Goal: Task Accomplishment & Management: Complete application form

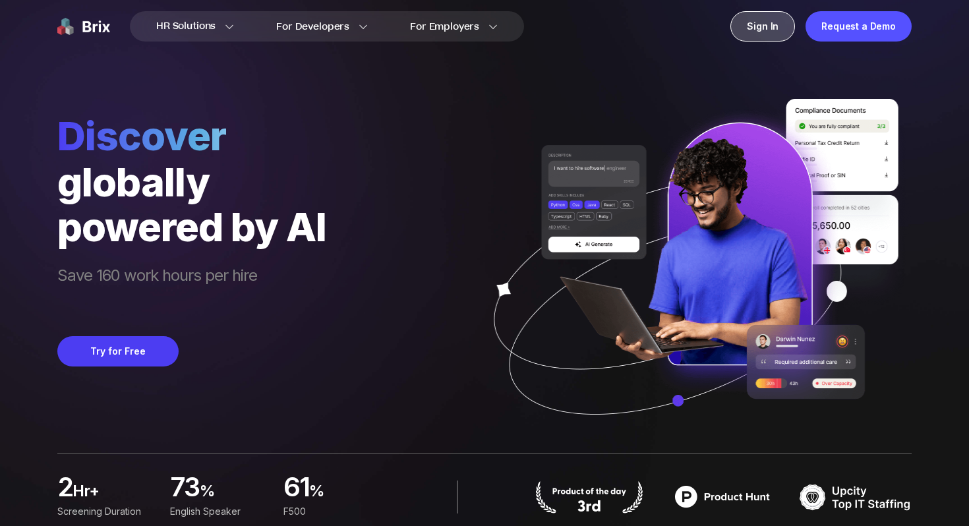
click at [765, 32] on div "Sign In" at bounding box center [762, 26] width 65 height 30
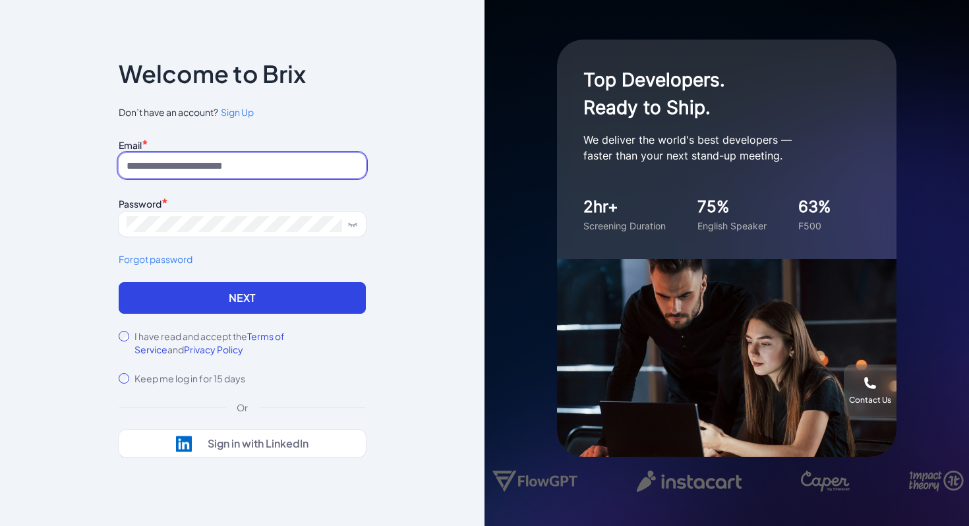
click at [279, 158] on input at bounding box center [242, 165] width 247 height 25
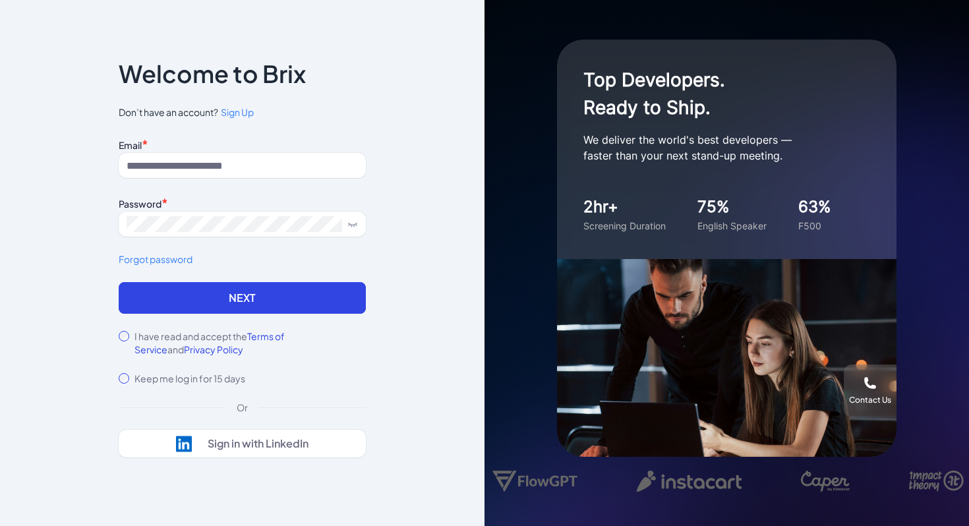
click at [382, 174] on div "Notice To proceed, please agree to the Terms of Service and Privary Policy . Ca…" at bounding box center [242, 263] width 289 height 484
click at [224, 113] on span "Sign Up" at bounding box center [237, 112] width 33 height 12
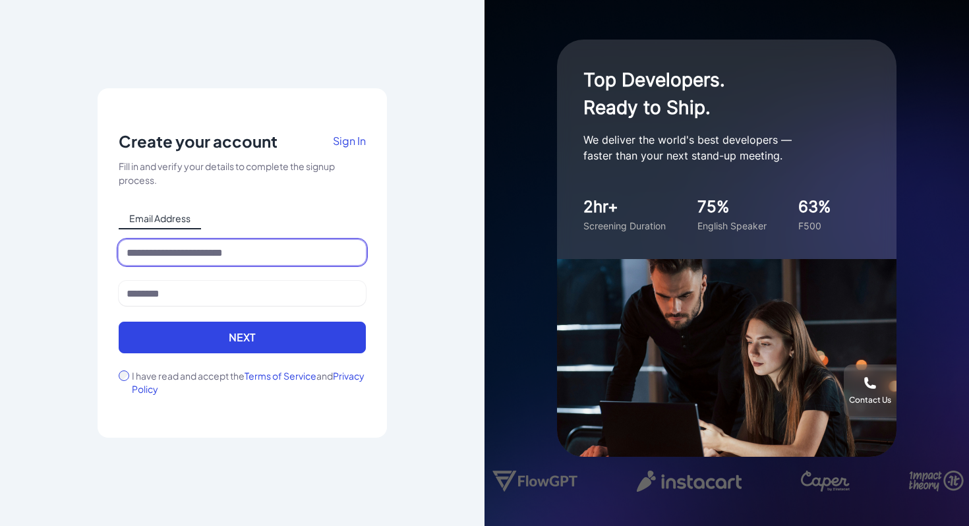
click at [198, 256] on input at bounding box center [242, 252] width 247 height 25
type input "**********"
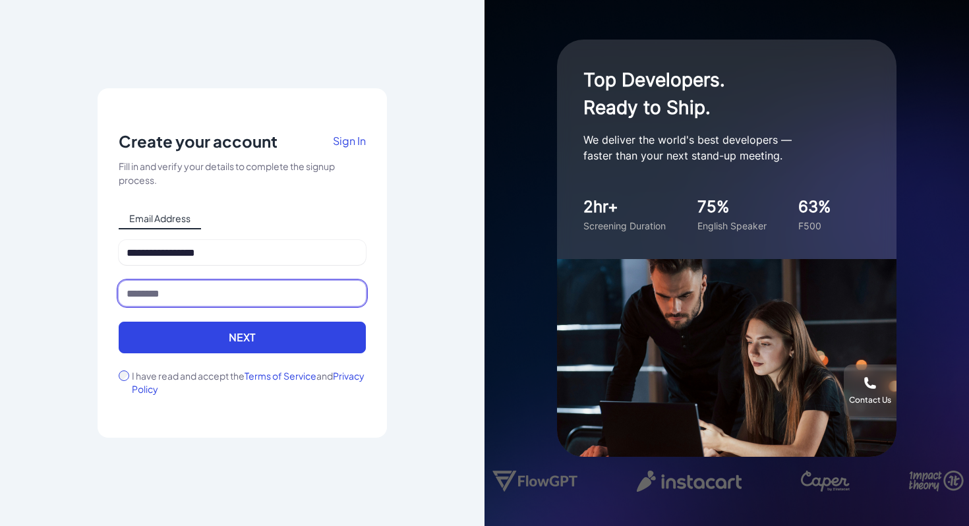
click at [191, 295] on input at bounding box center [242, 293] width 247 height 25
type input "****"
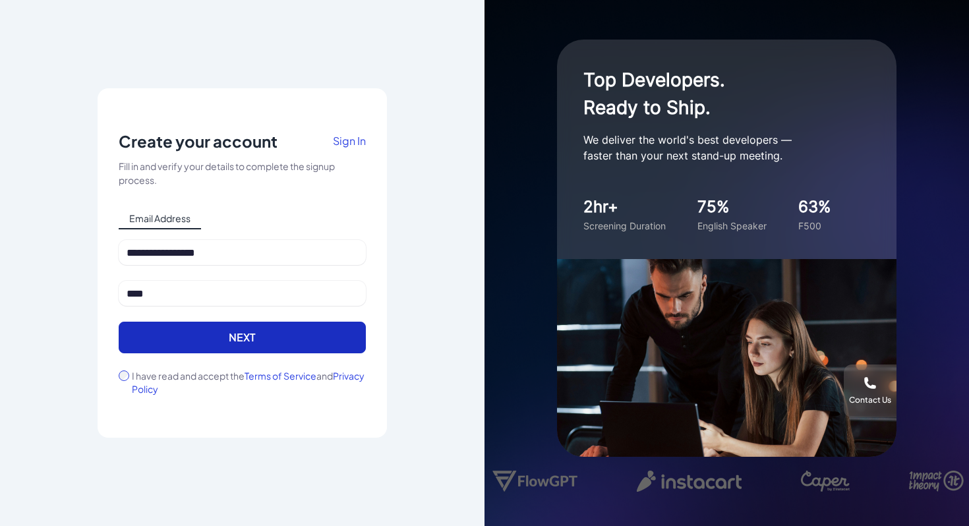
click at [206, 336] on button "Next" at bounding box center [242, 338] width 247 height 32
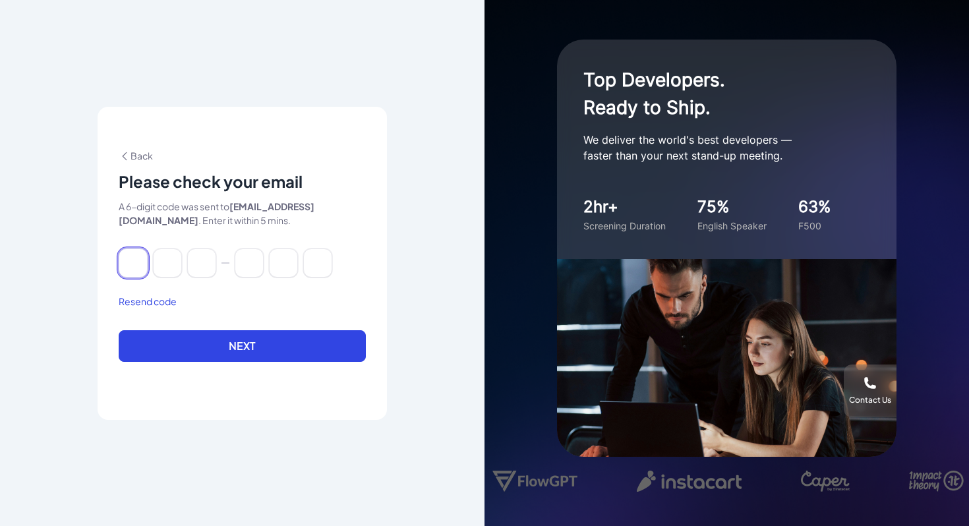
click at [140, 265] on input at bounding box center [133, 263] width 29 height 29
paste input "******"
type input "*"
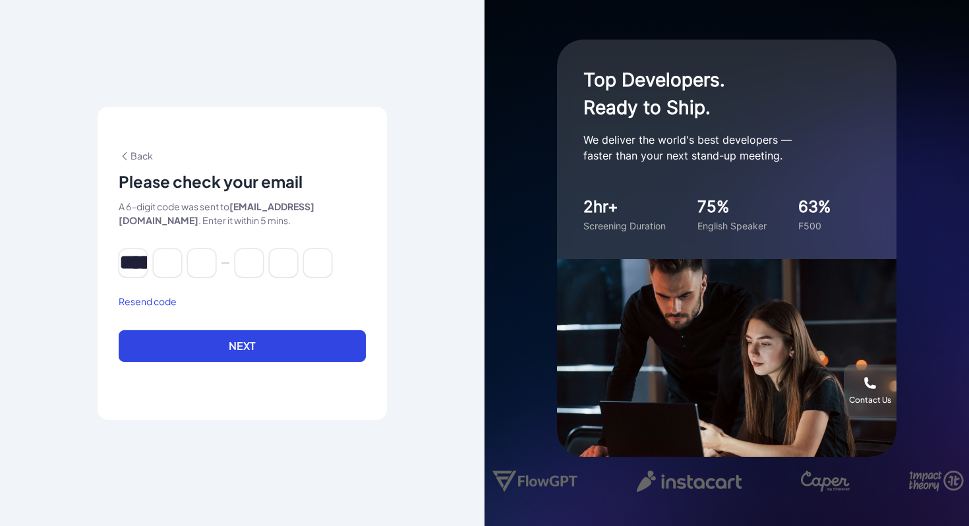
type input "*"
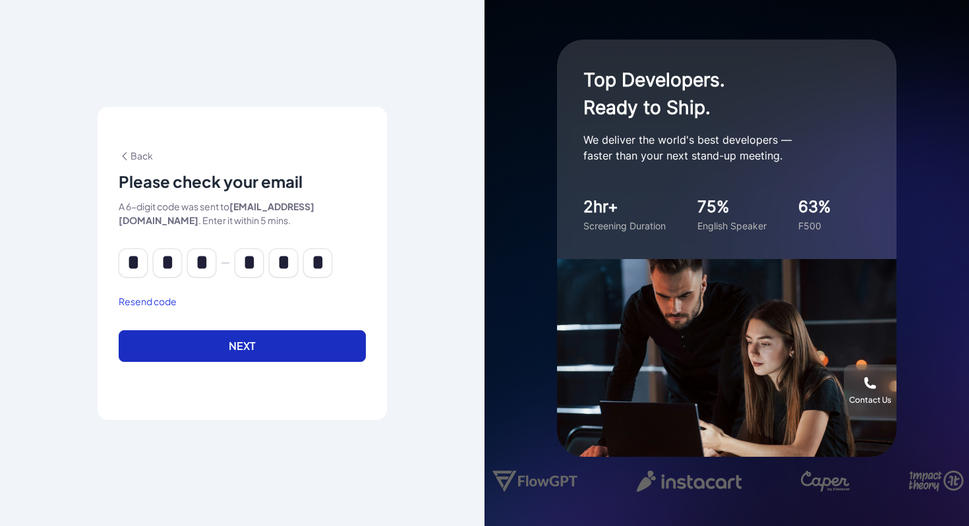
click at [269, 351] on button "Next" at bounding box center [242, 346] width 247 height 32
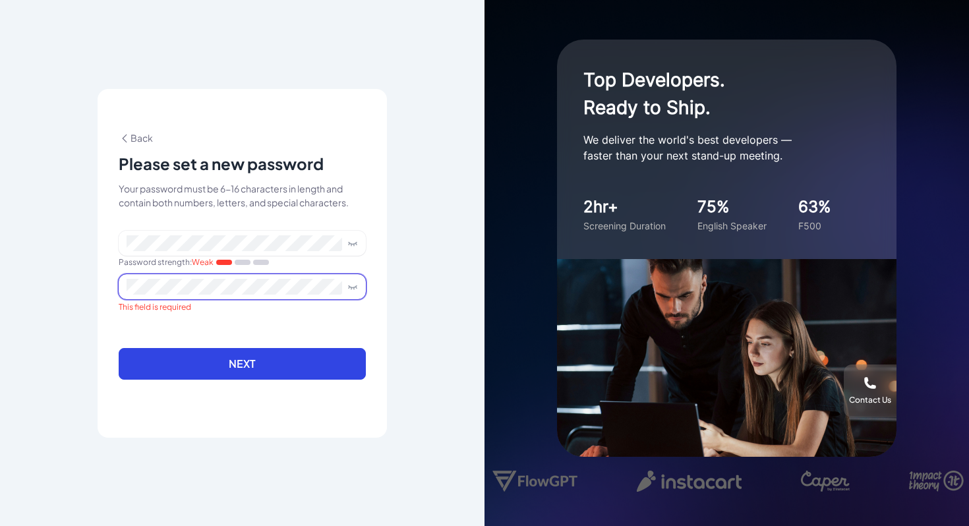
click at [353, 240] on icon at bounding box center [352, 243] width 11 height 11
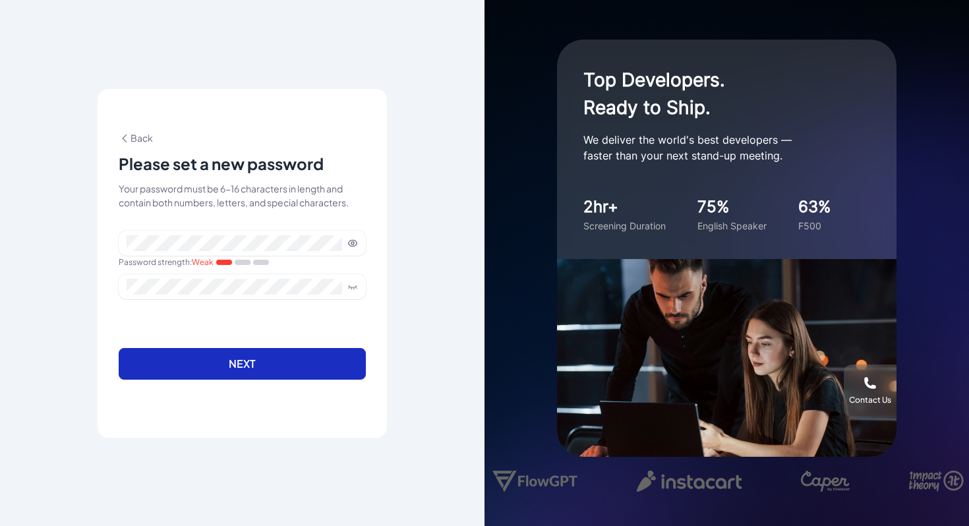
click at [293, 366] on button "Next" at bounding box center [242, 364] width 247 height 32
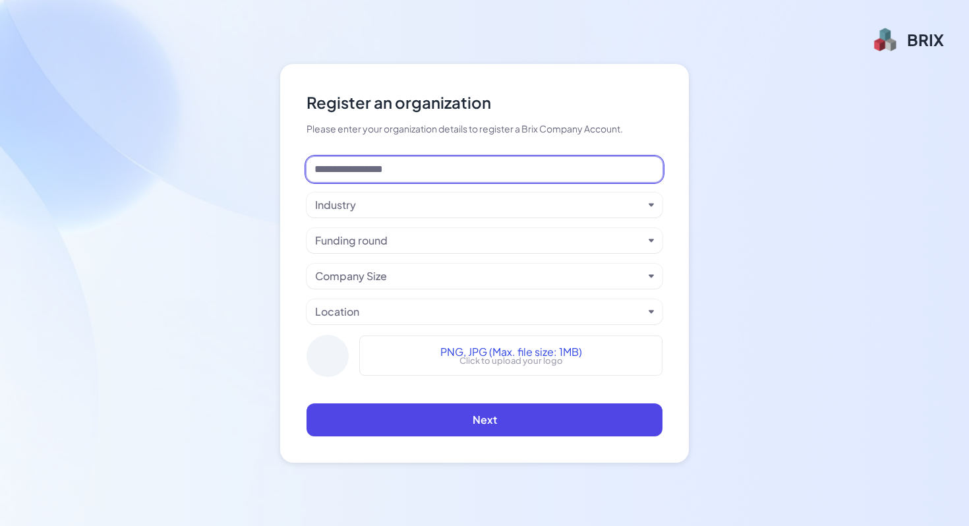
click at [527, 160] on input at bounding box center [485, 169] width 356 height 25
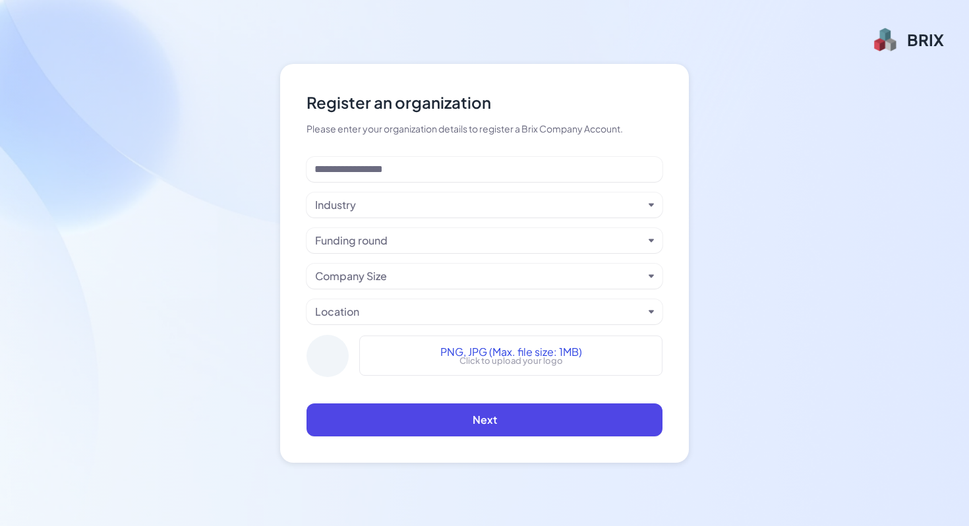
click at [747, 194] on div "Register an organization Please enter your organization details to register a B…" at bounding box center [484, 263] width 969 height 526
